Goal: Transaction & Acquisition: Purchase product/service

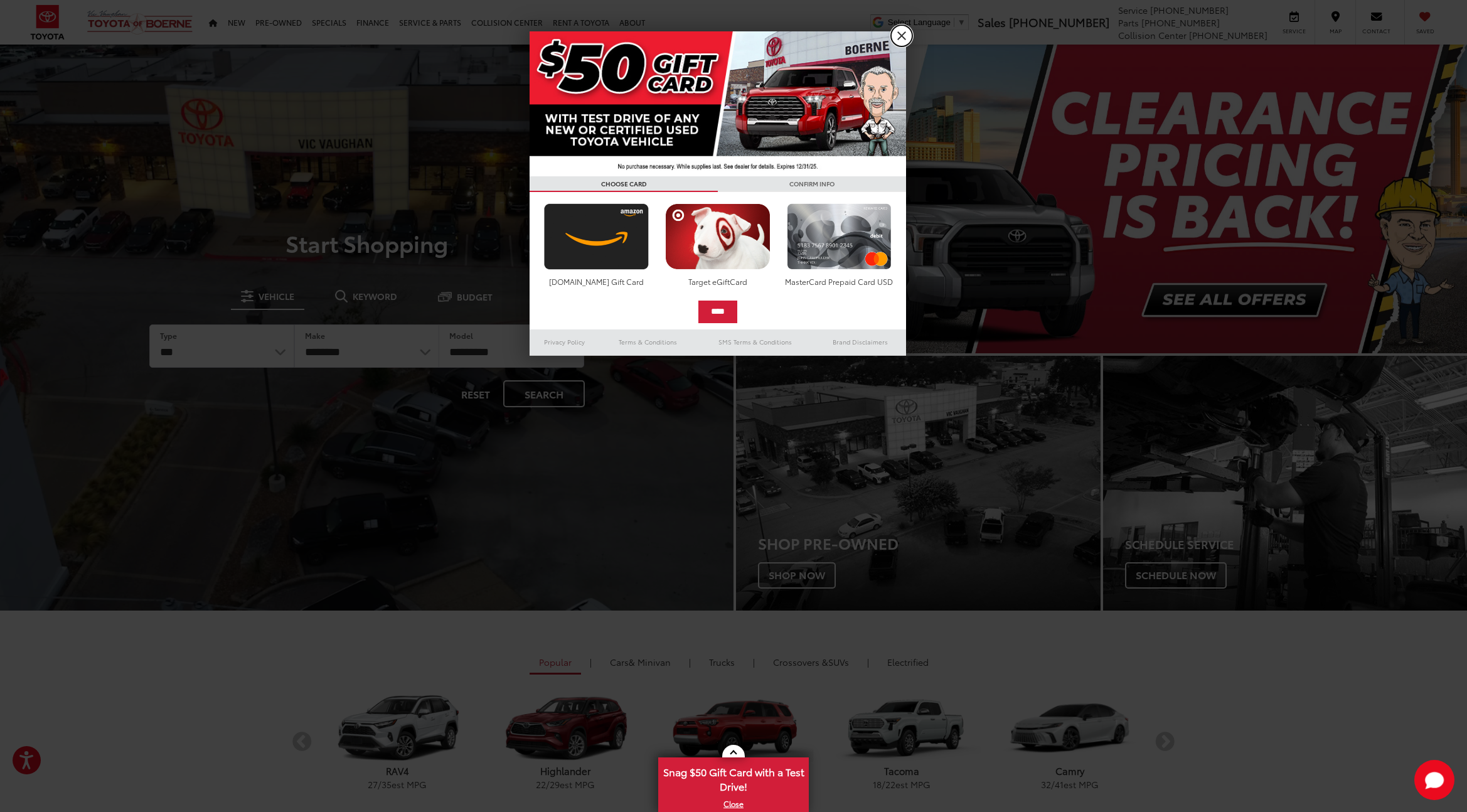
click at [895, 42] on link "X" at bounding box center [902, 36] width 22 height 22
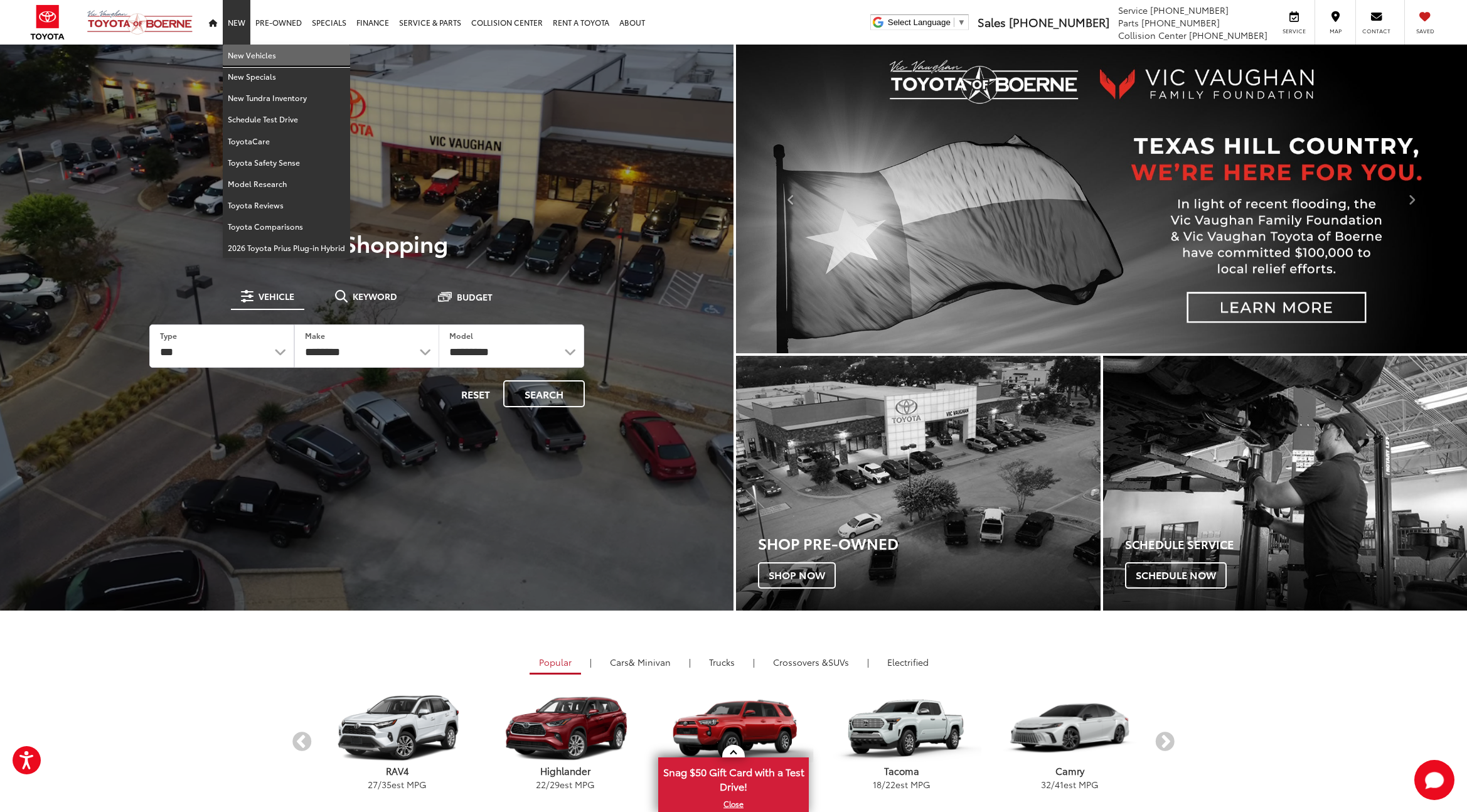
click at [244, 52] on link "New Vehicles" at bounding box center [286, 55] width 128 height 22
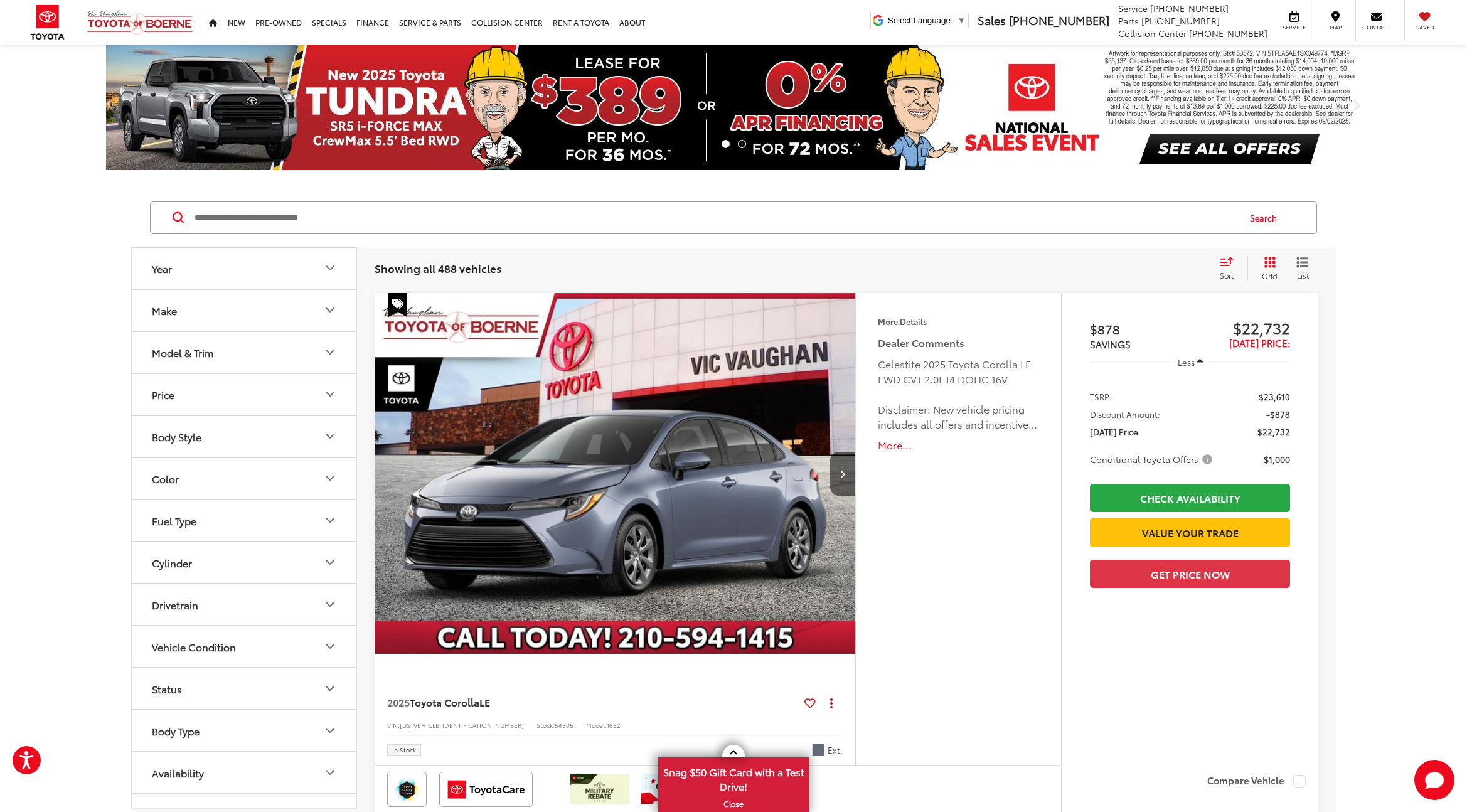
click at [197, 269] on button "Year" at bounding box center [245, 268] width 226 height 41
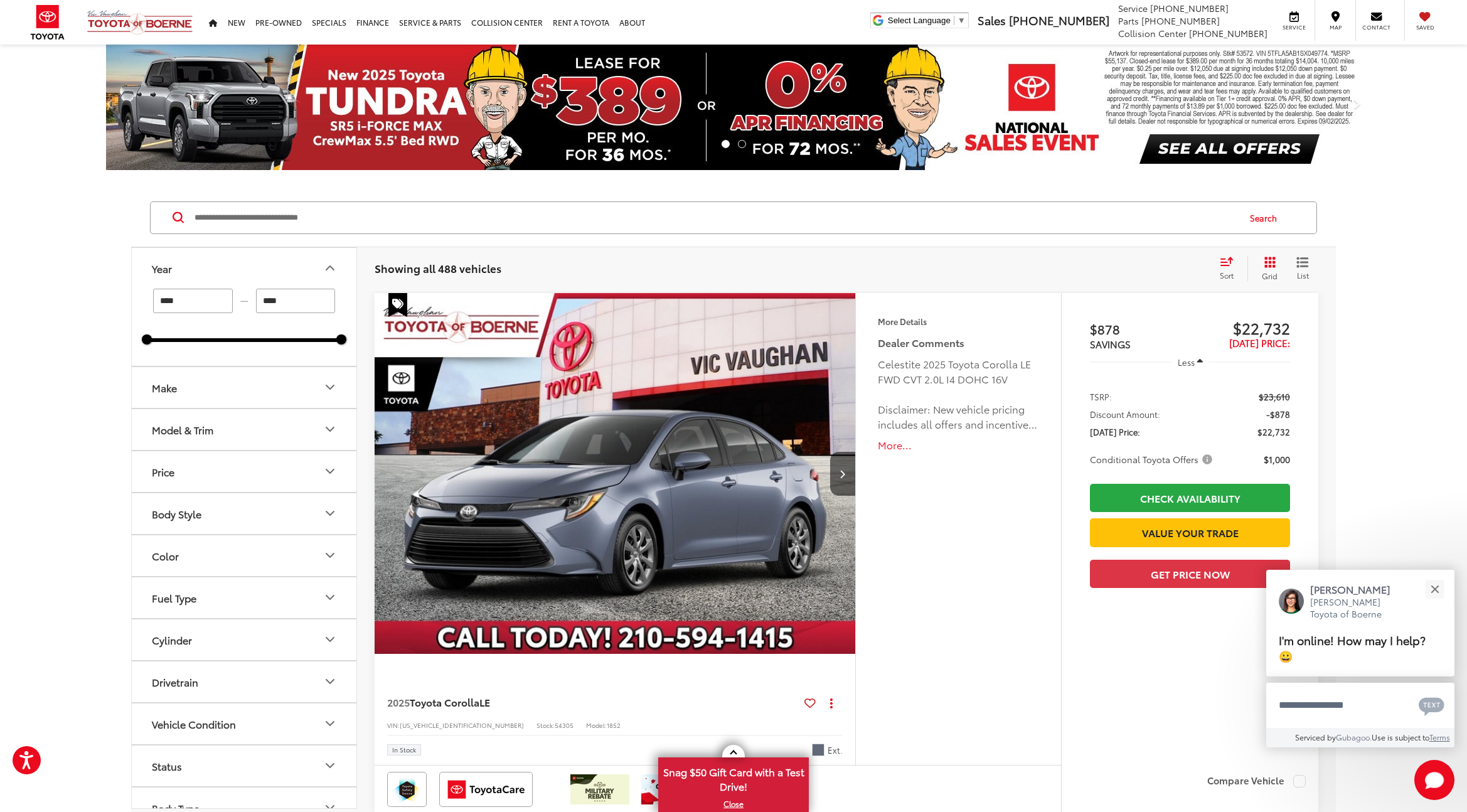
click at [194, 396] on button "Make" at bounding box center [245, 387] width 226 height 41
click at [198, 431] on div "Model & Trim" at bounding box center [183, 429] width 62 height 12
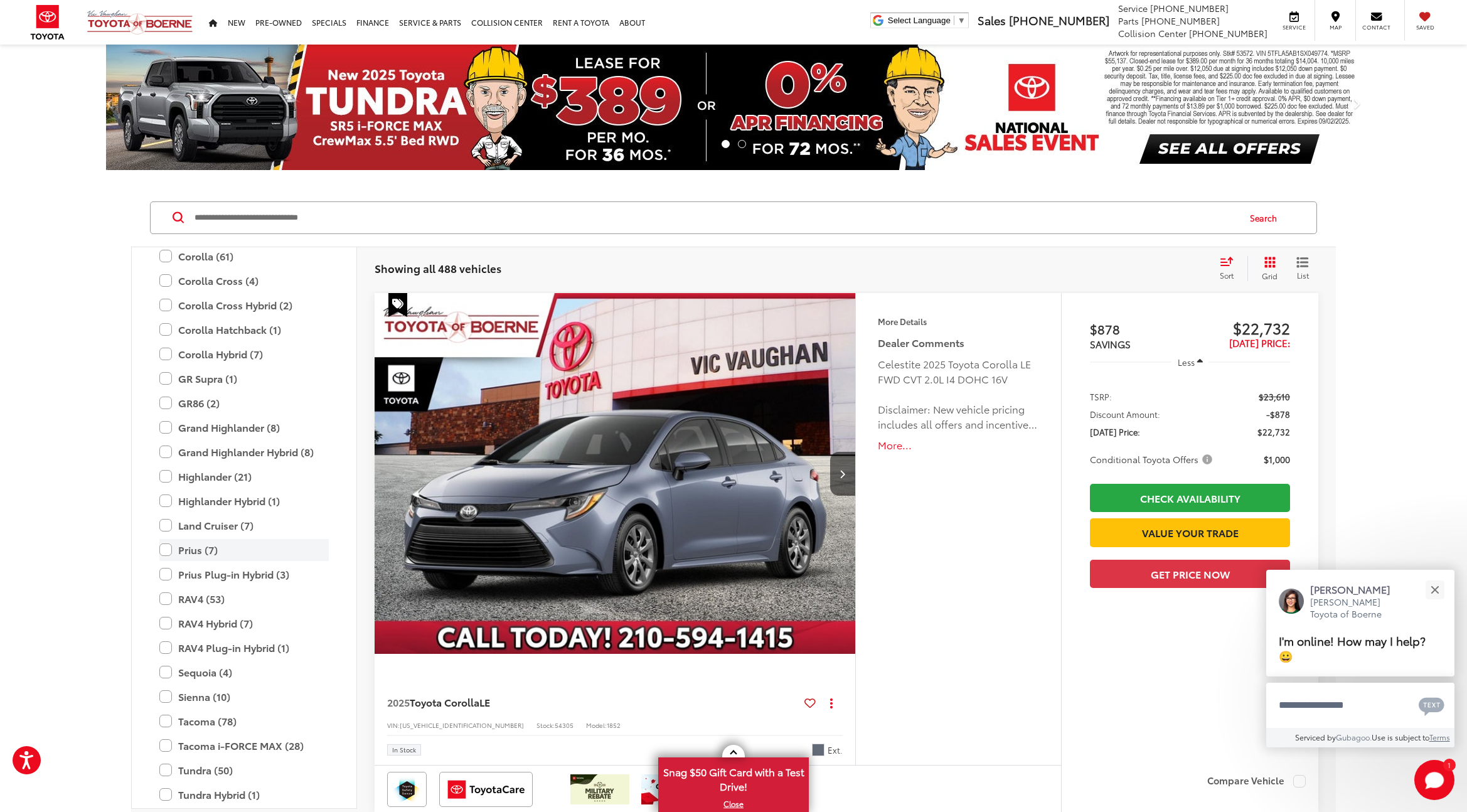
scroll to position [314, 0]
click at [163, 525] on label "Land Cruiser (7)" at bounding box center [243, 524] width 169 height 22
type input "****"
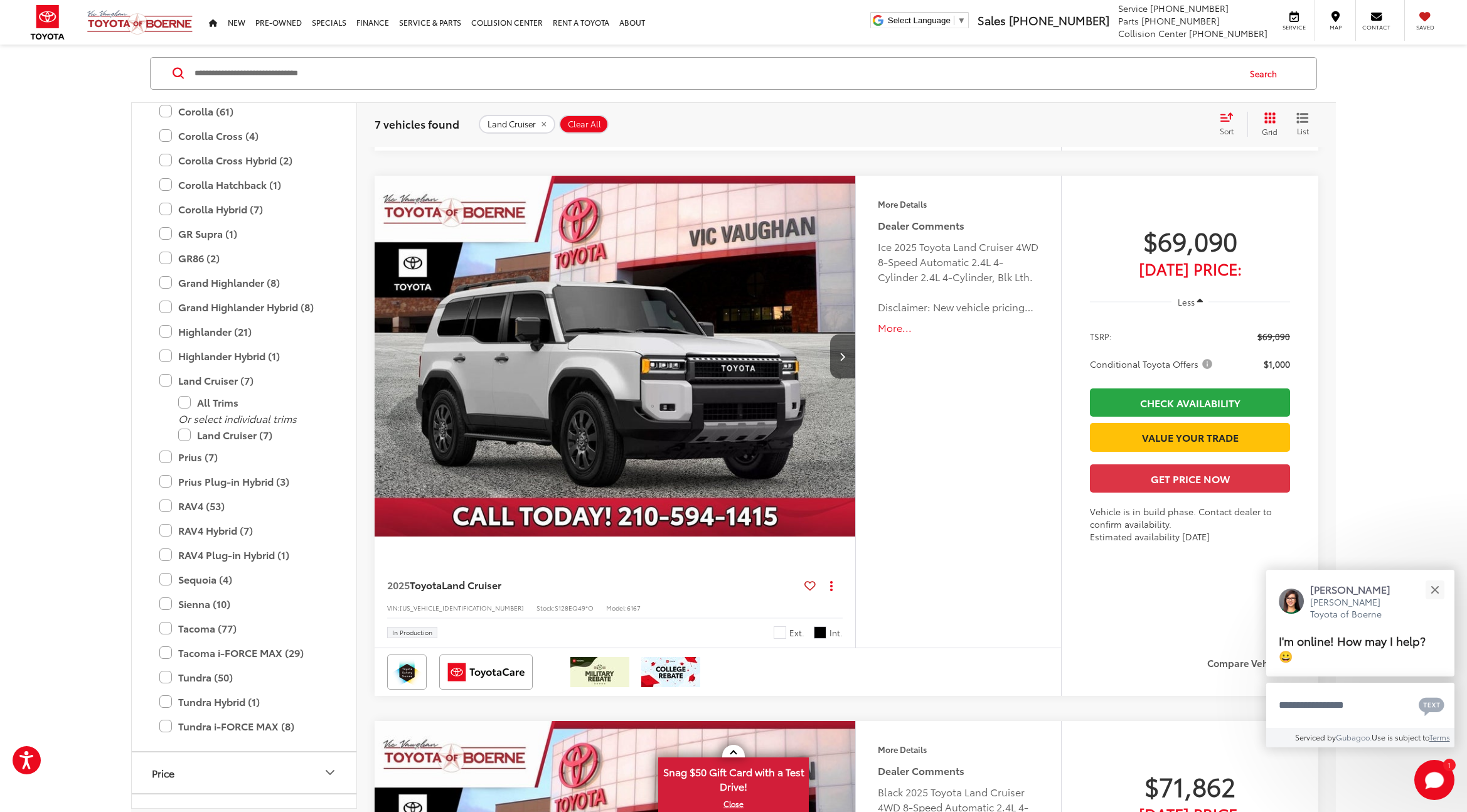
scroll to position [686, 0]
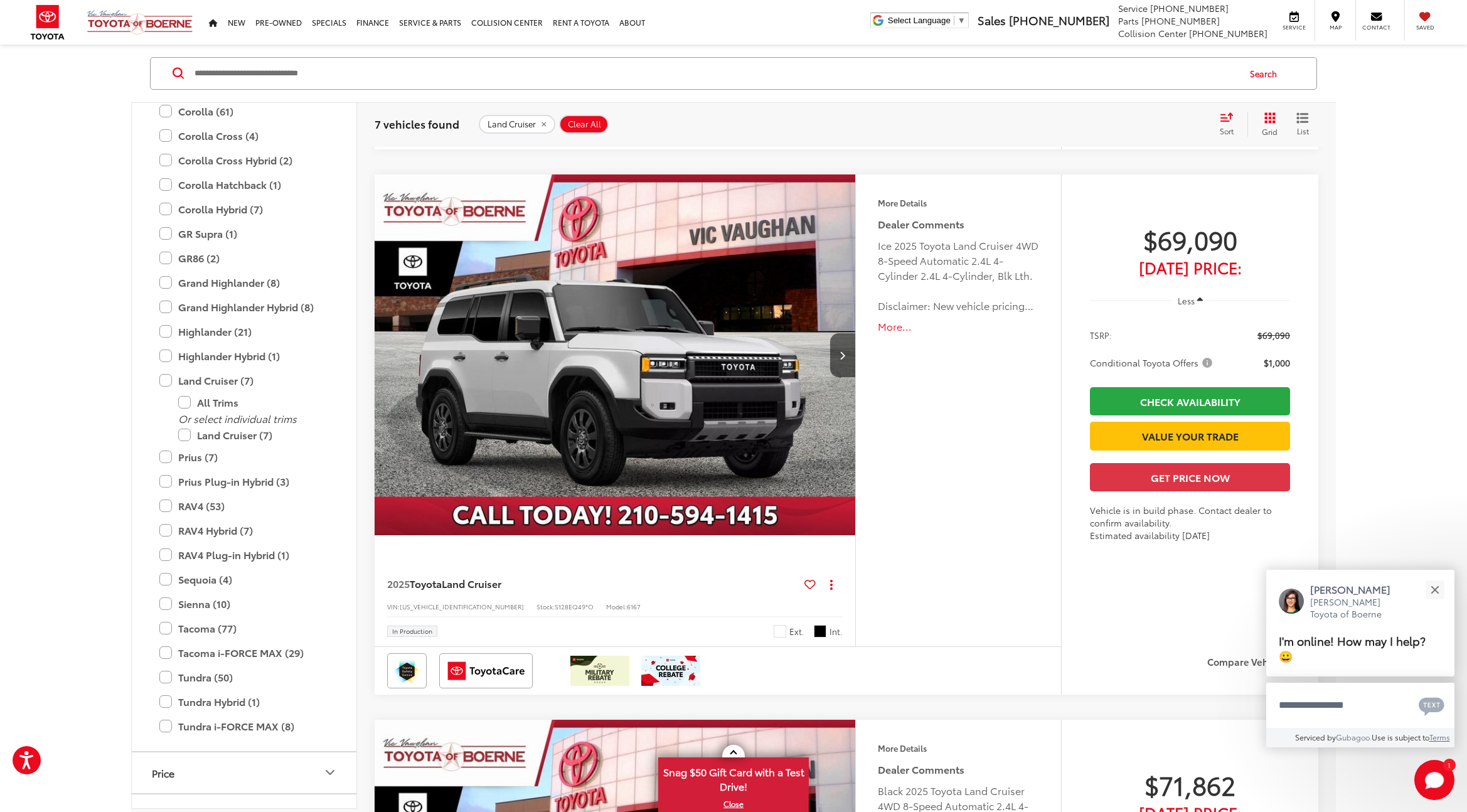
click at [893, 326] on button "More..." at bounding box center [958, 326] width 161 height 14
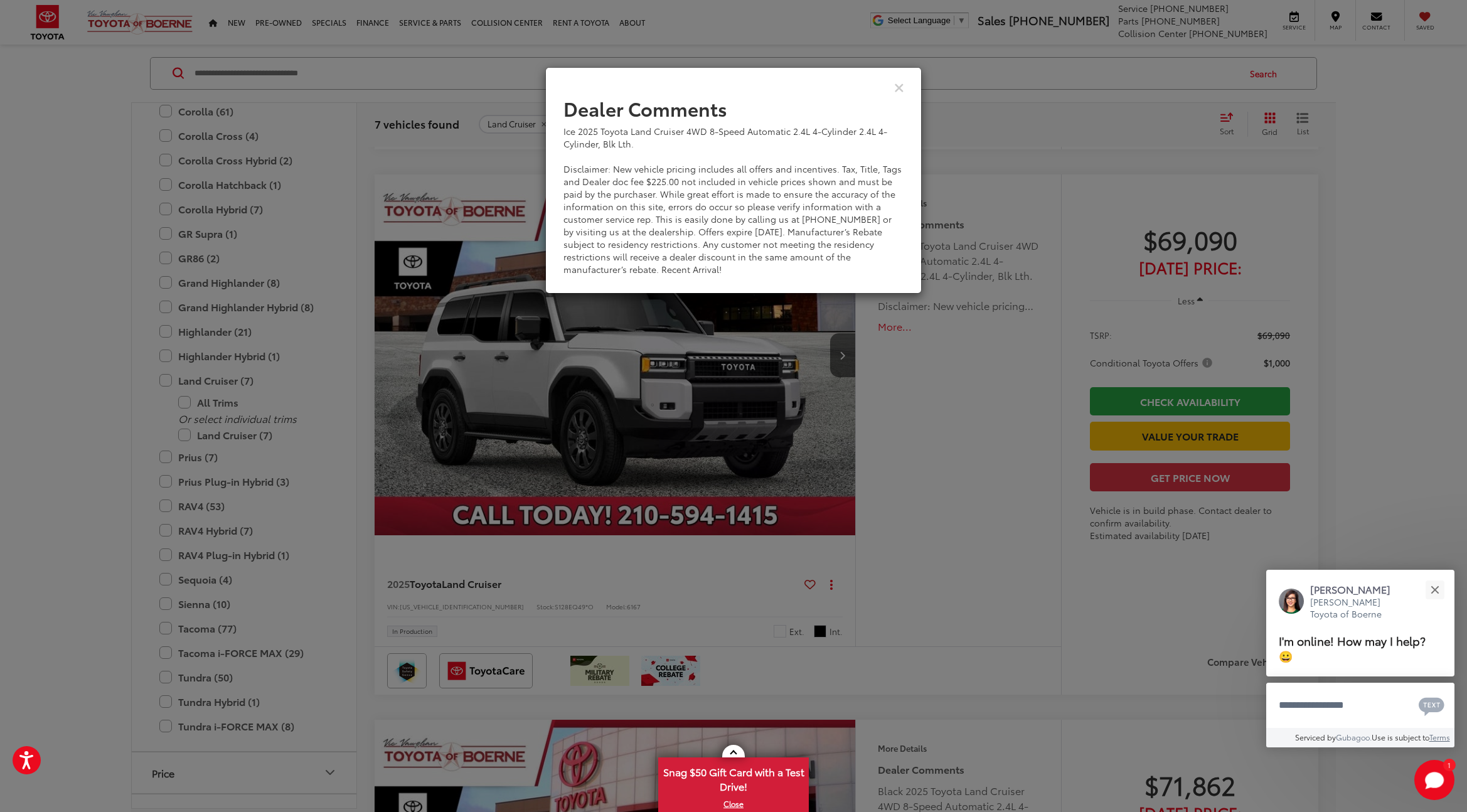
click at [893, 326] on div "Dealer Comments Ice 2025 Toyota Land Cruiser 4WD 8-Speed Automatic 2.4L 4-Cylin…" at bounding box center [734, 406] width 1467 height 812
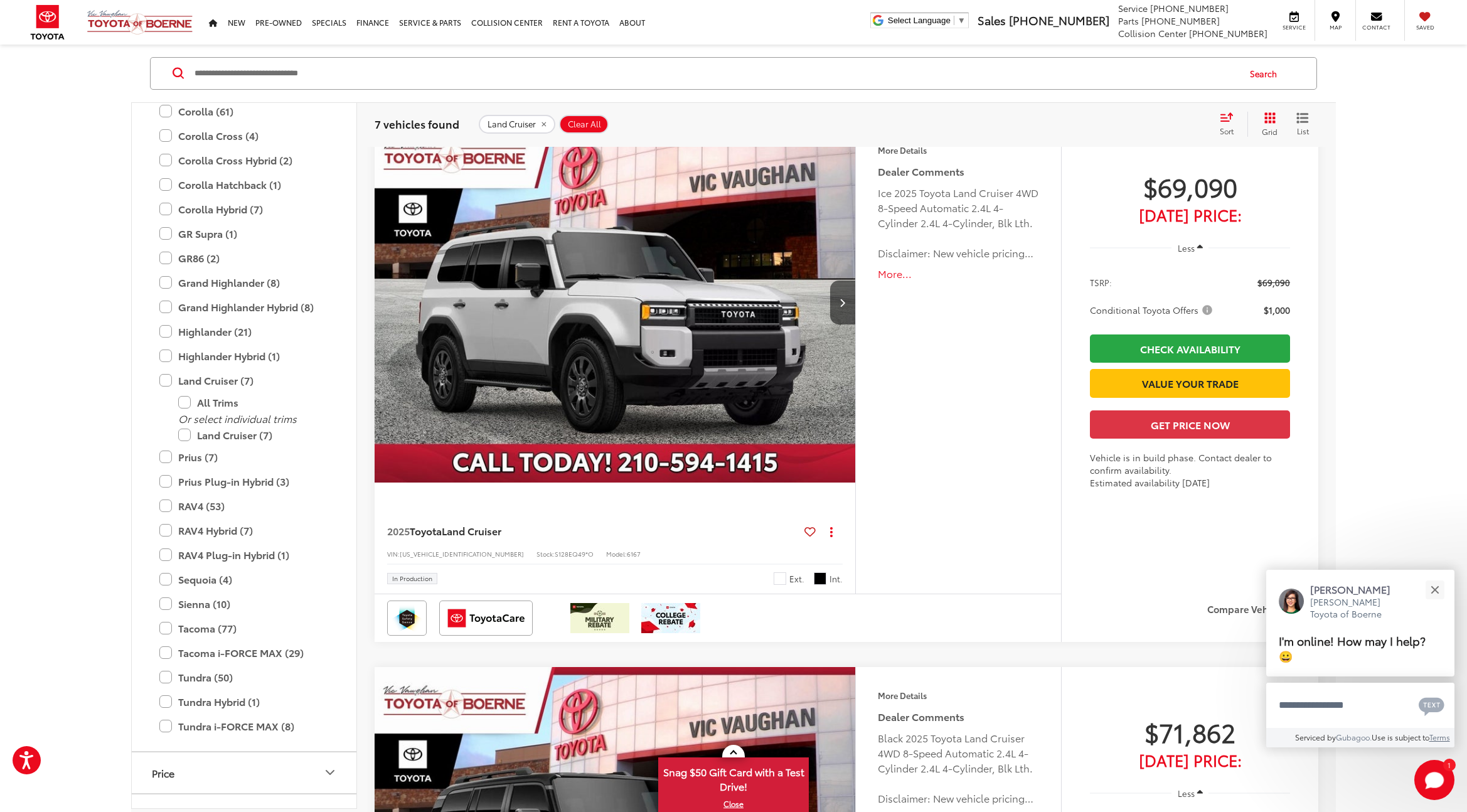
scroll to position [713, 0]
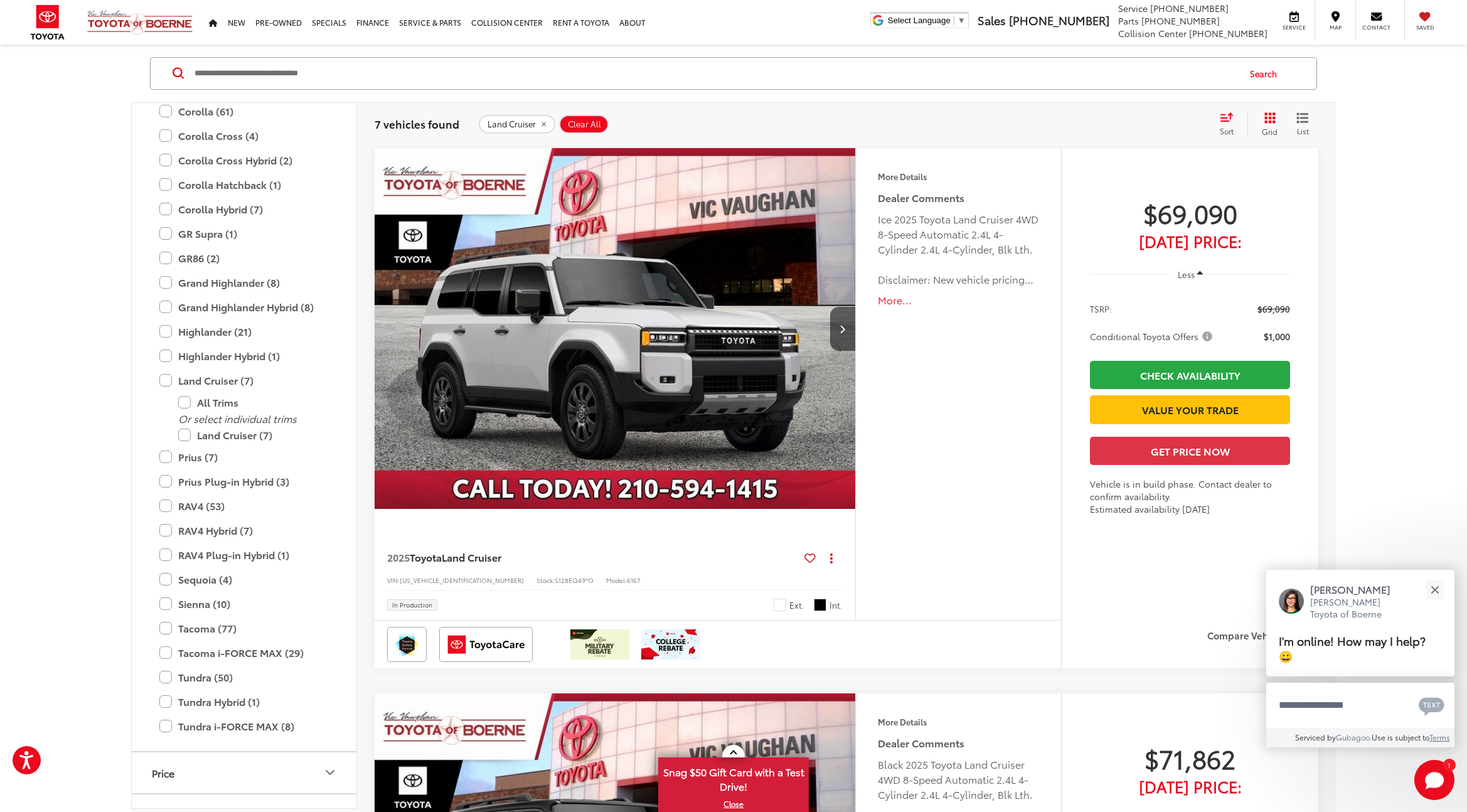
click at [890, 301] on button "More..." at bounding box center [958, 300] width 161 height 14
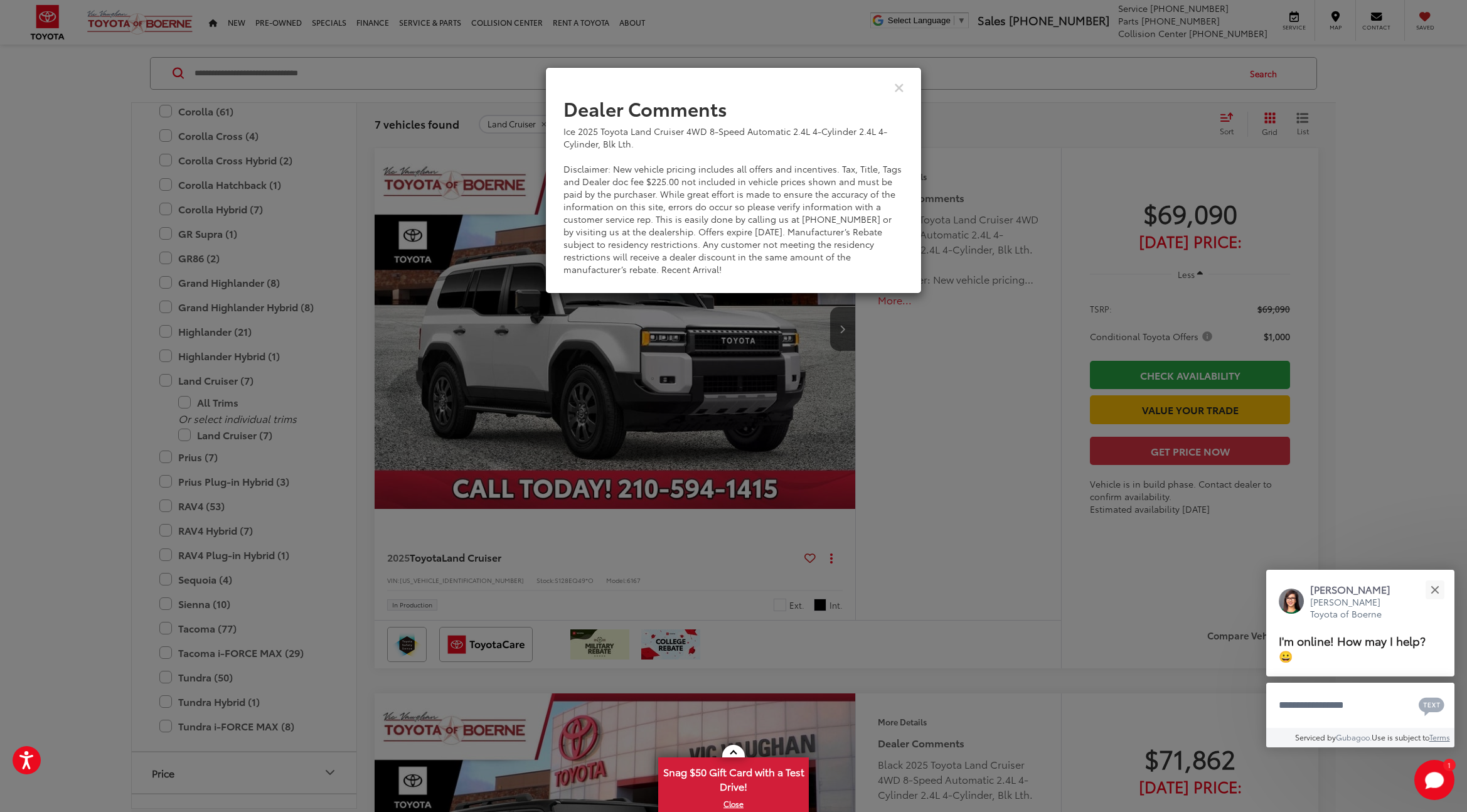
click at [932, 374] on div "Dealer Comments Ice 2025 Toyota Land Cruiser 4WD 8-Speed Automatic 2.4L 4-Cylin…" at bounding box center [734, 406] width 1467 height 812
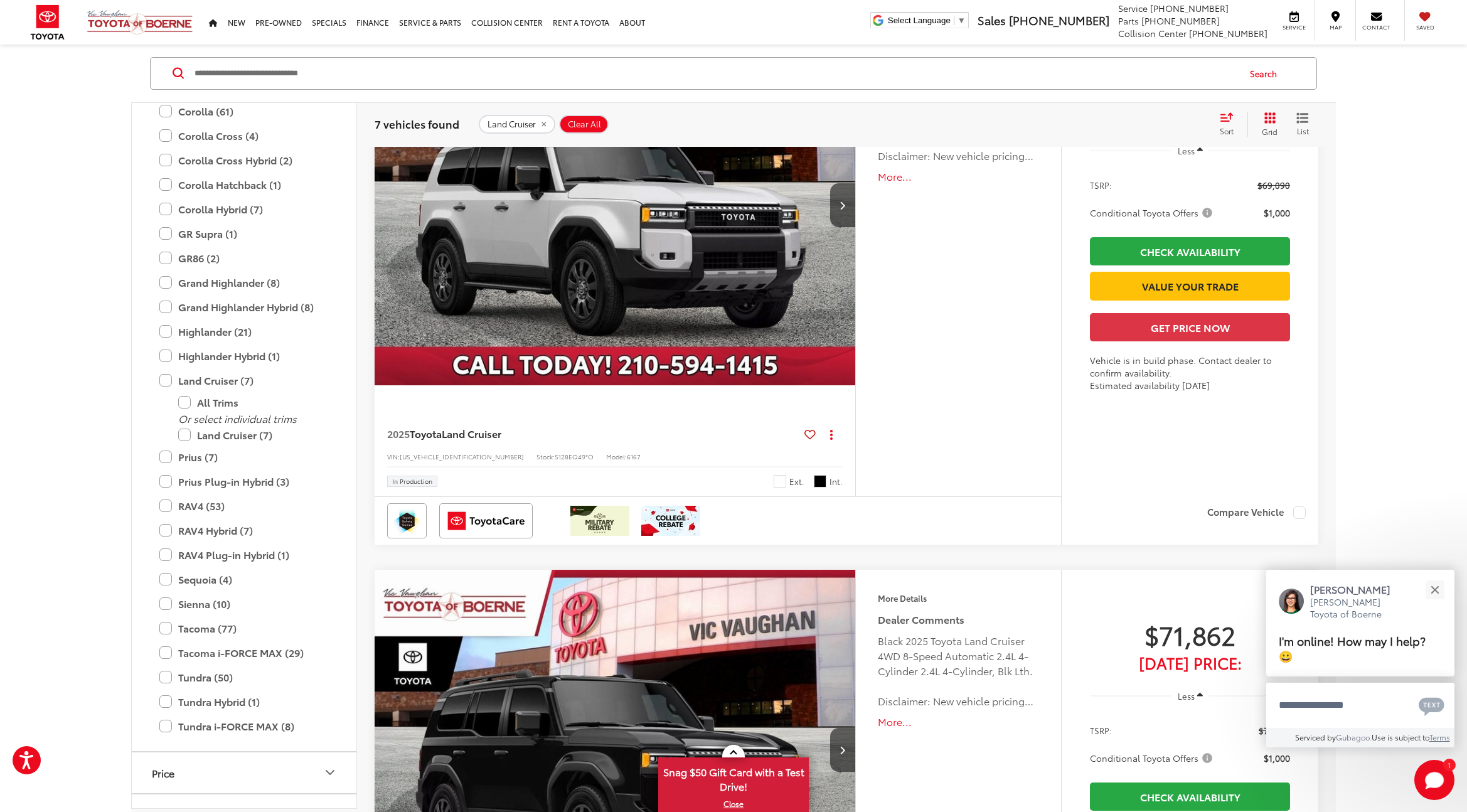
scroll to position [835, 0]
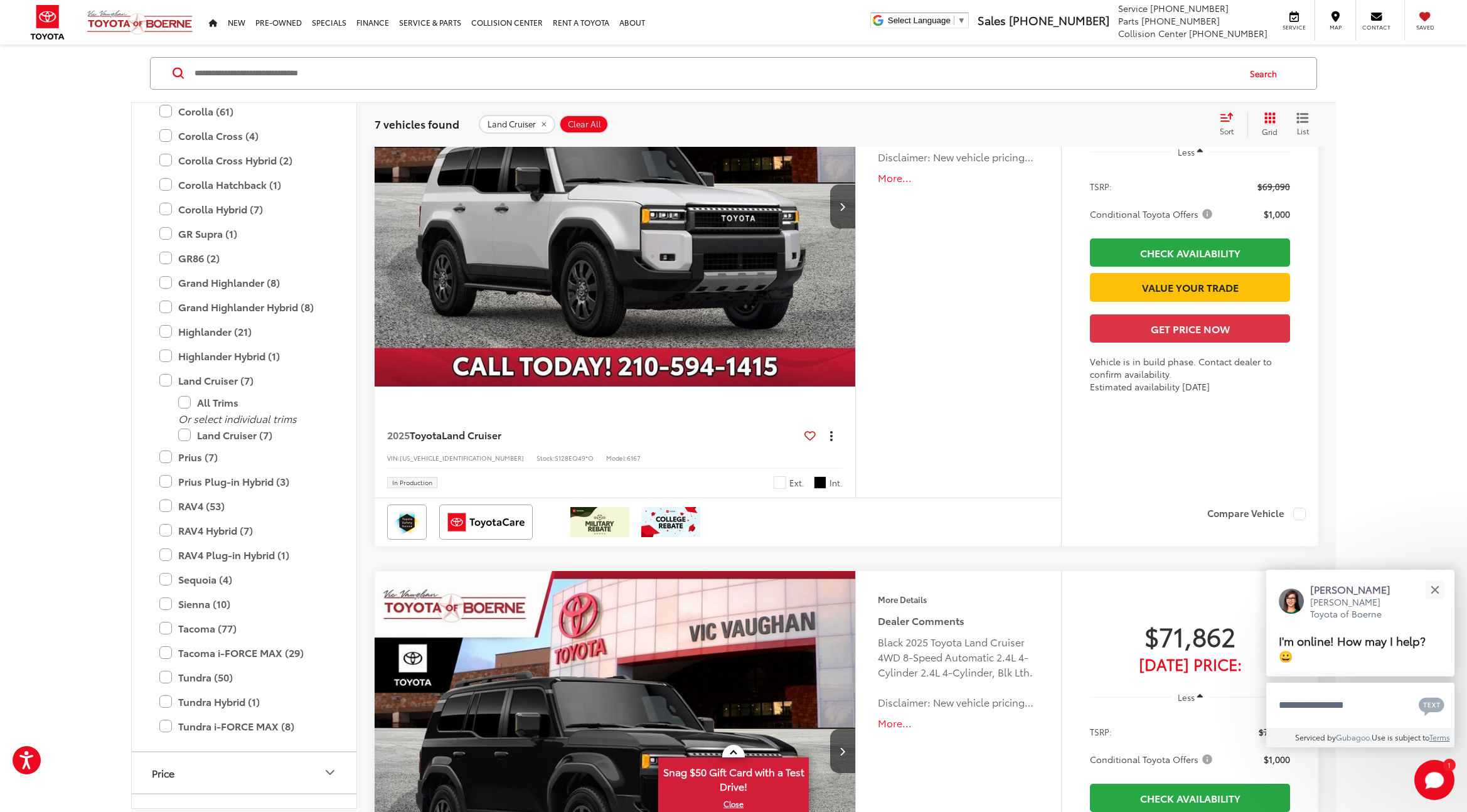
click at [832, 435] on icon "dropdown dots" at bounding box center [831, 435] width 3 height 3
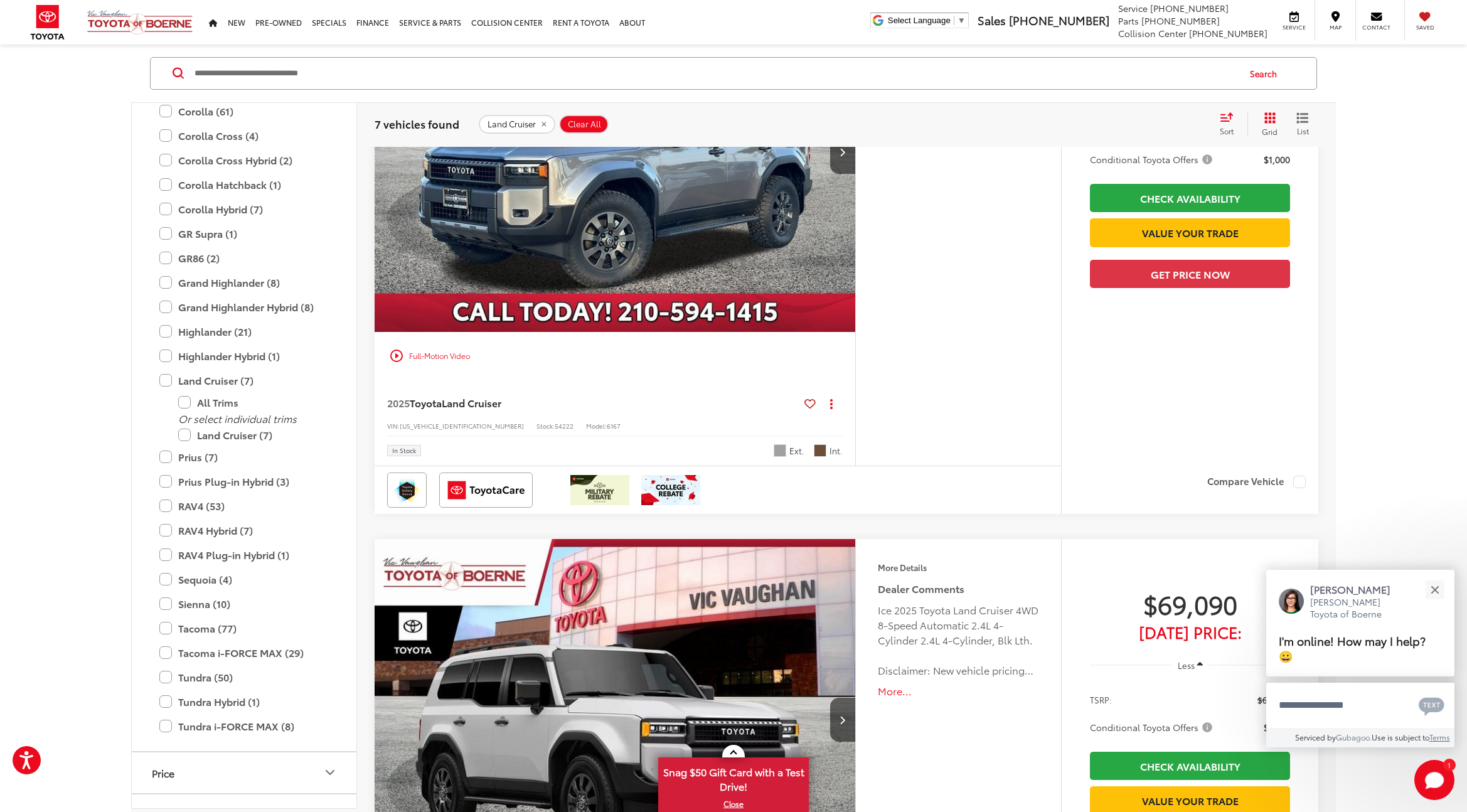
scroll to position [0, 0]
